Goal: Task Accomplishment & Management: Complete application form

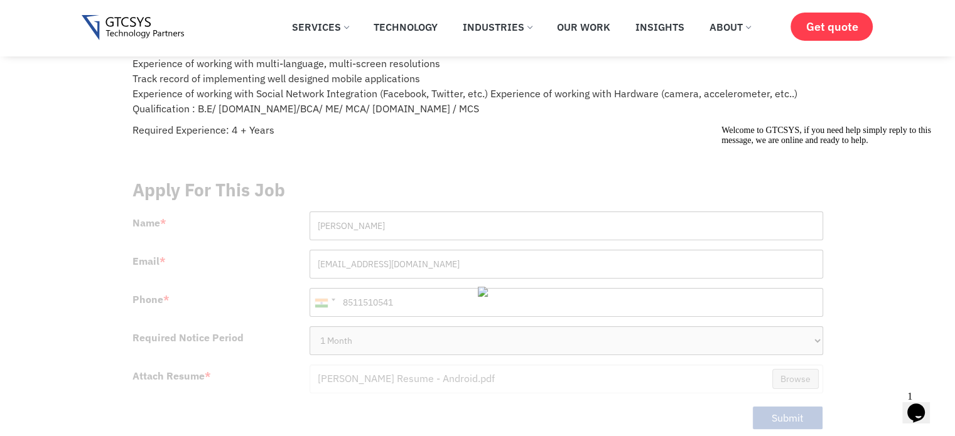
scroll to position [126, 0]
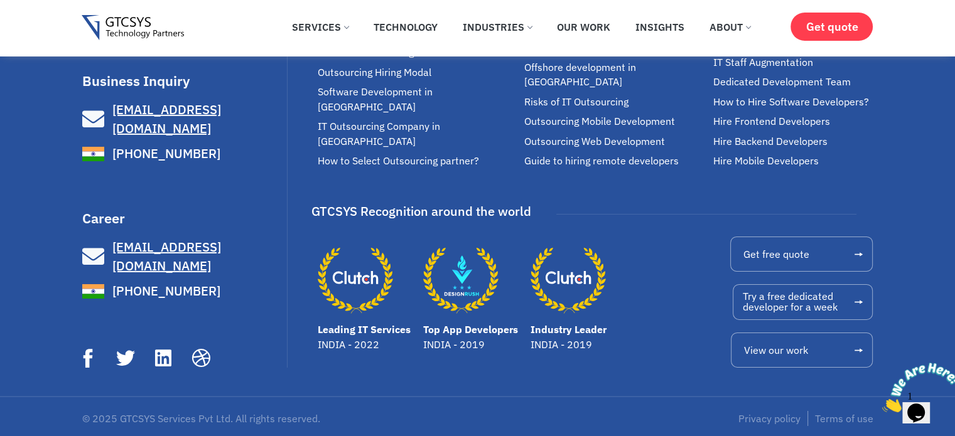
scroll to position [8817, 0]
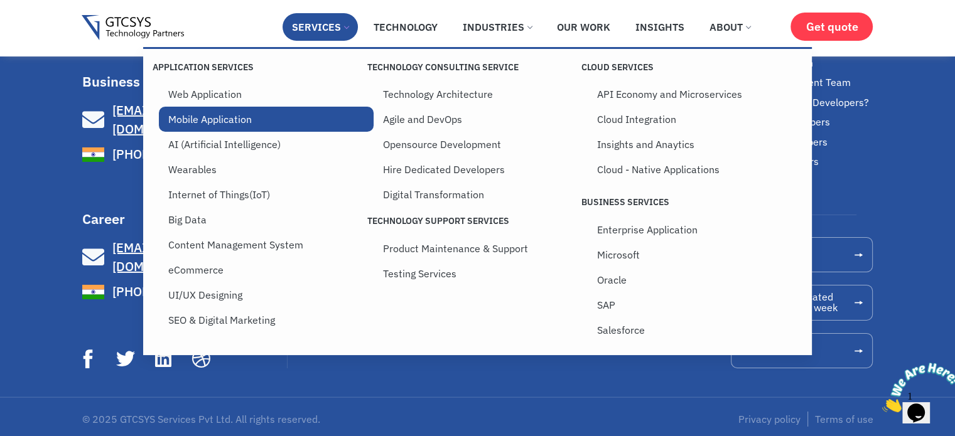
click at [229, 130] on link "Mobile Application" at bounding box center [266, 119] width 214 height 25
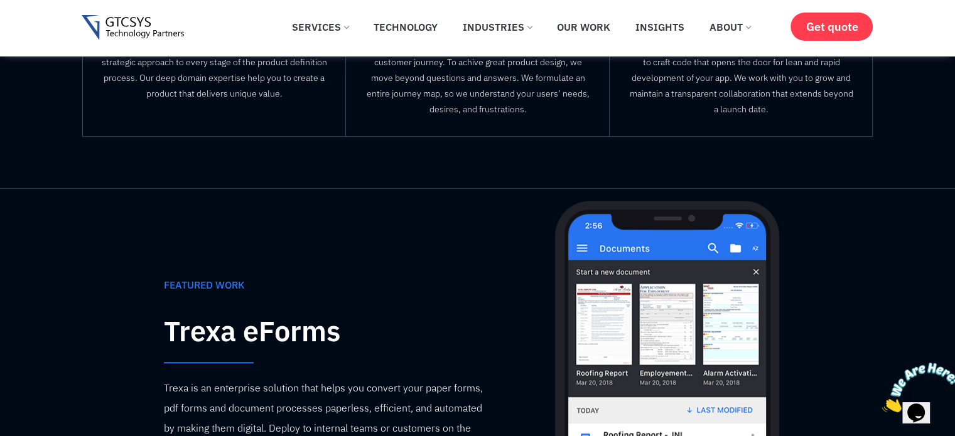
scroll to position [691, 0]
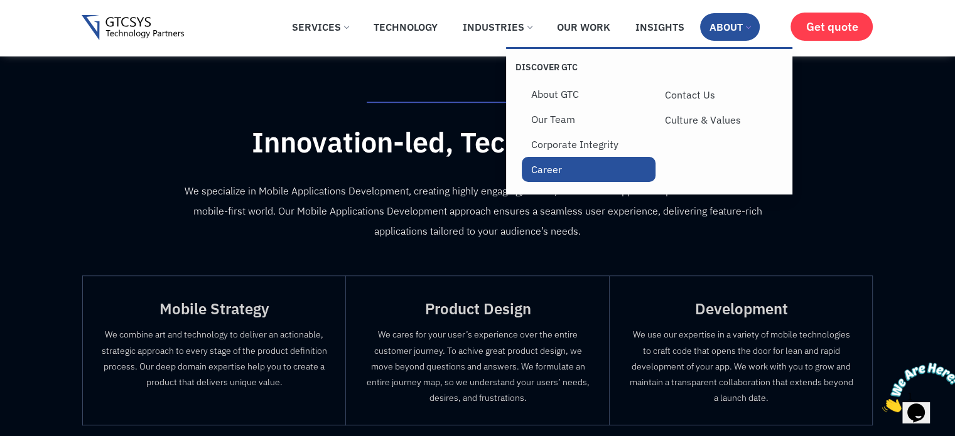
click at [536, 176] on link "Career" at bounding box center [589, 169] width 134 height 25
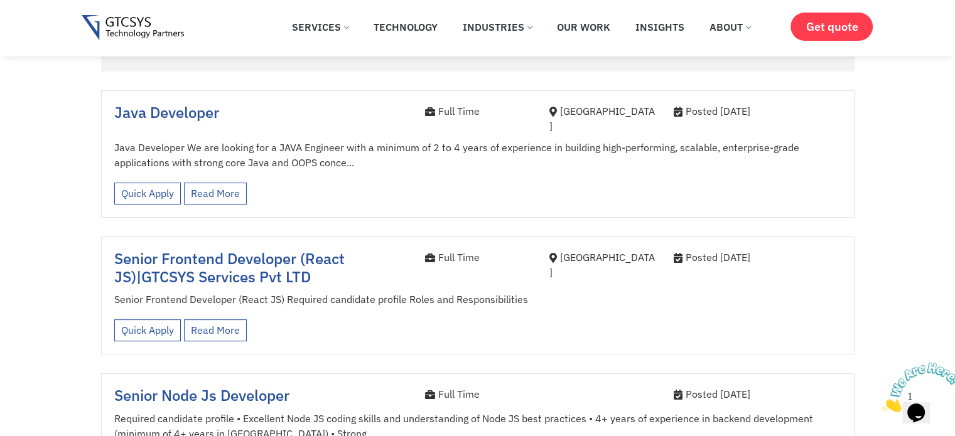
scroll to position [377, 0]
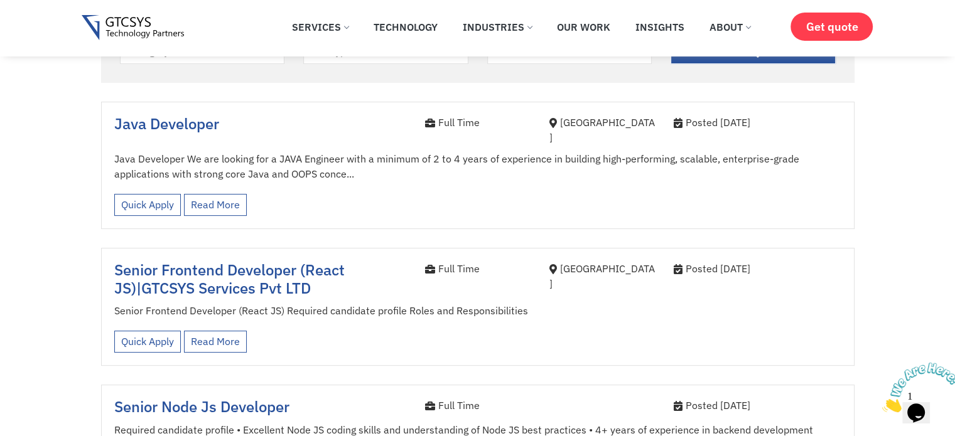
click at [186, 131] on span "Java Developer" at bounding box center [166, 124] width 105 height 20
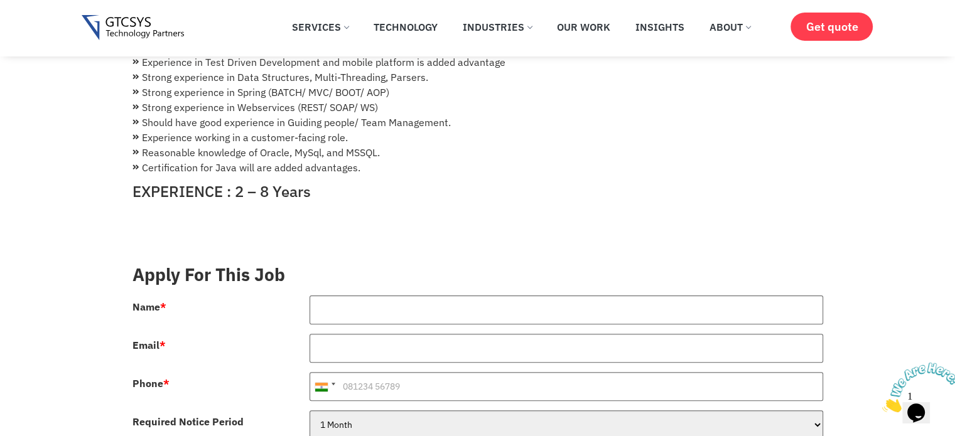
scroll to position [439, 0]
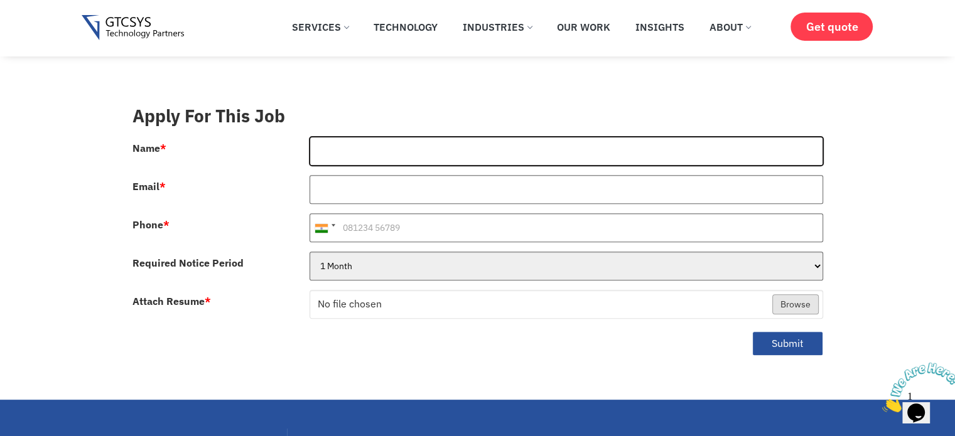
click at [366, 141] on input "Name *" at bounding box center [567, 151] width 514 height 29
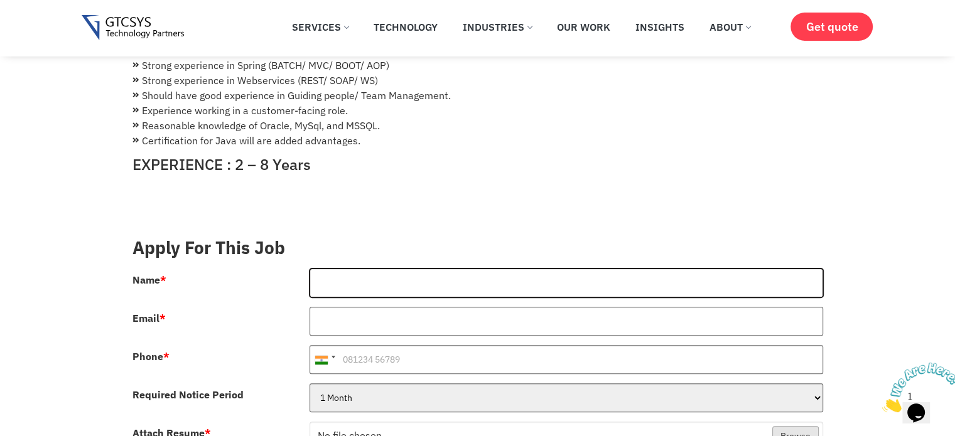
scroll to position [314, 0]
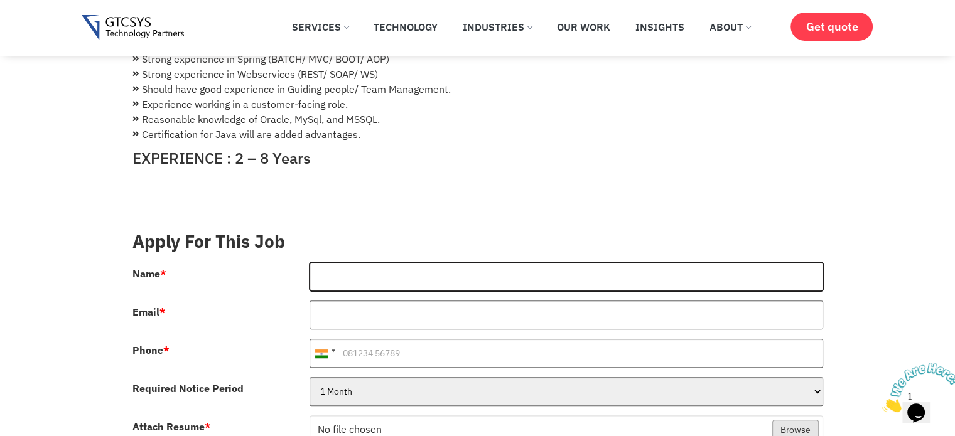
click at [324, 262] on input "Name *" at bounding box center [567, 276] width 514 height 29
type input "[PERSON_NAME]"
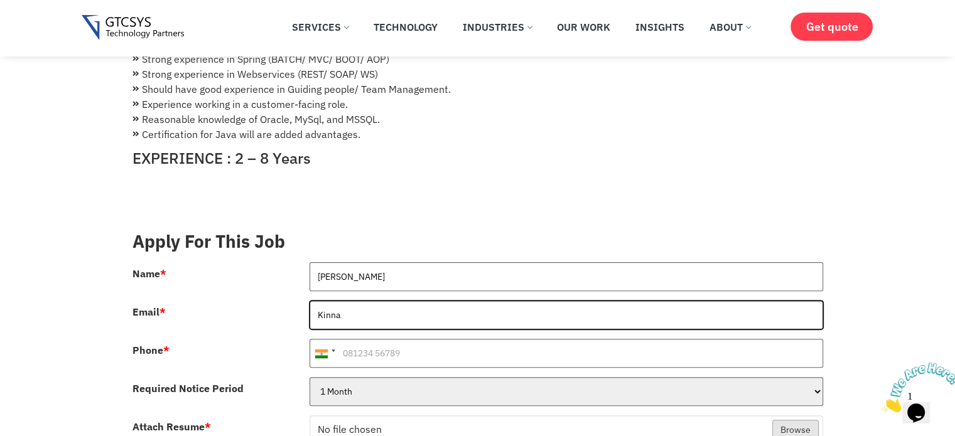
type input "[EMAIL_ADDRESS][DOMAIN_NAME]"
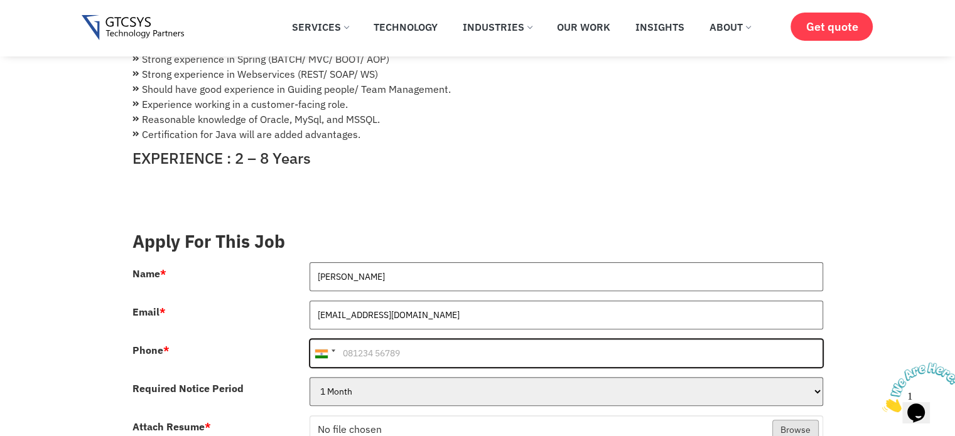
click at [379, 344] on input "Phone *" at bounding box center [567, 353] width 514 height 29
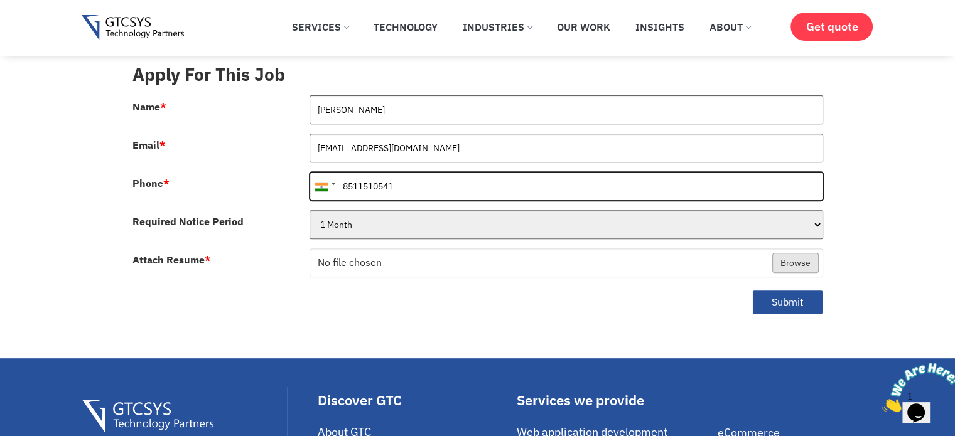
scroll to position [502, 0]
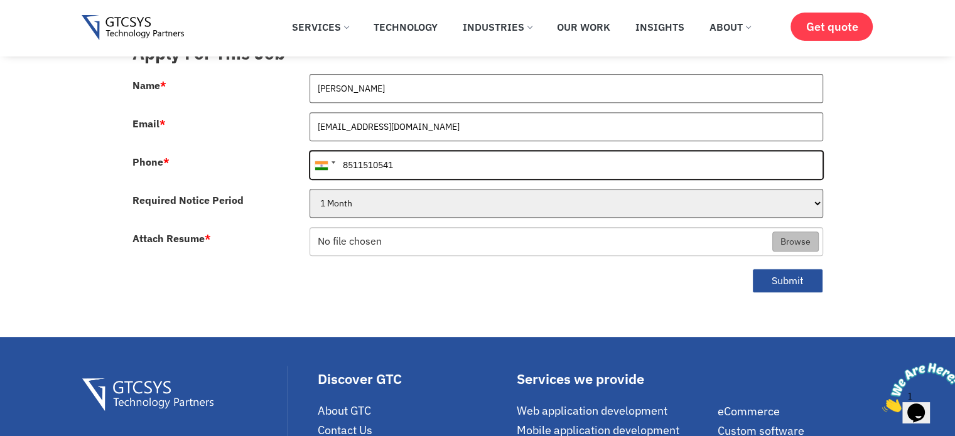
type input "8511510541"
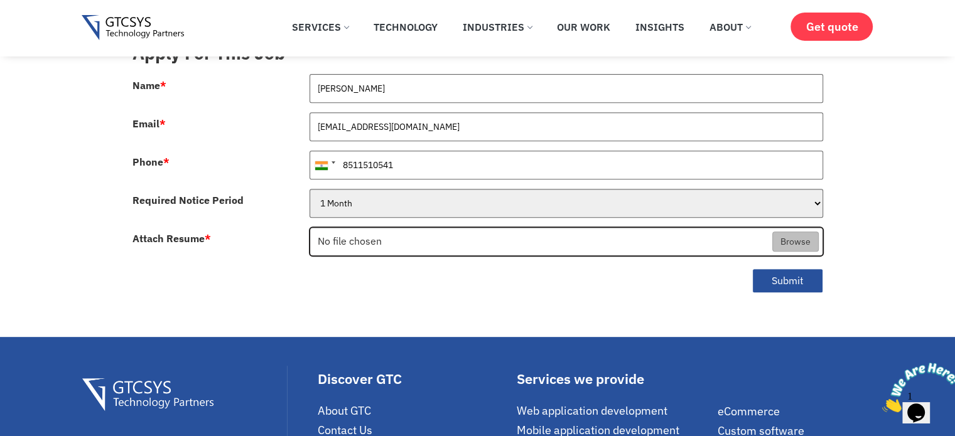
click at [792, 229] on input "Attach Resume *" at bounding box center [566, 242] width 512 height 29
type input "C:\fakepath\[PERSON_NAME] Resume - Android.pdf"
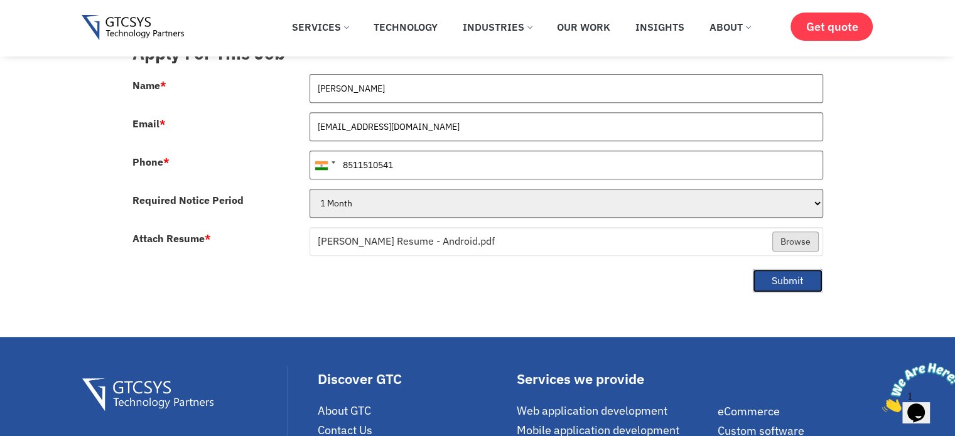
click at [764, 269] on button "Submit" at bounding box center [787, 281] width 71 height 24
